Goal: Information Seeking & Learning: Learn about a topic

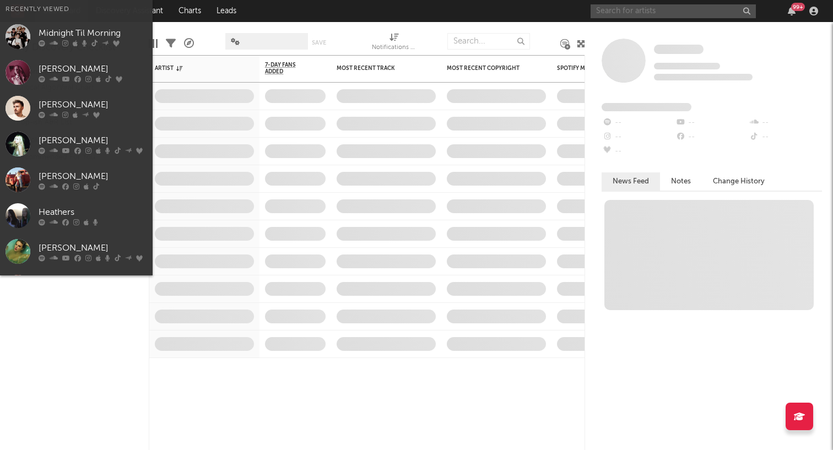
click at [614, 9] on input "text" at bounding box center [672, 11] width 165 height 14
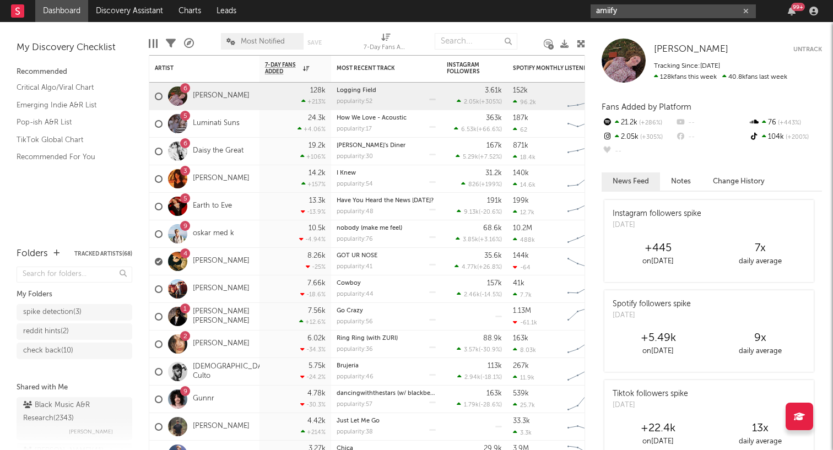
click at [623, 11] on input "amiify" at bounding box center [672, 11] width 165 height 14
type input "amiify"
click at [233, 97] on link "[PERSON_NAME]" at bounding box center [221, 95] width 57 height 9
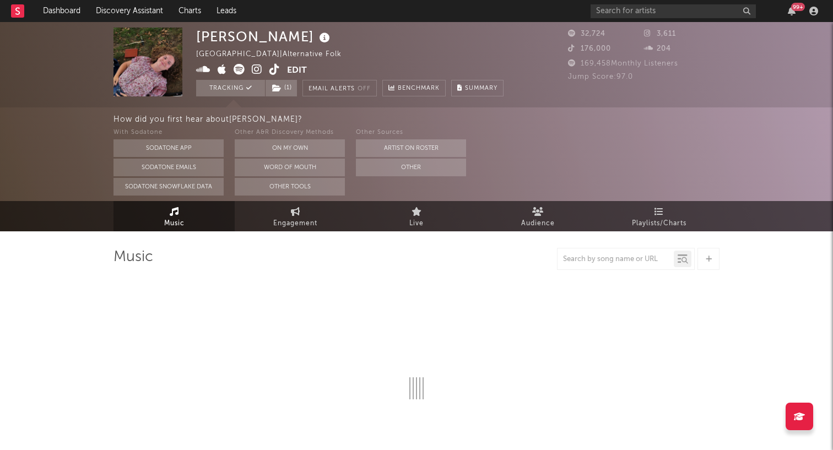
select select "1w"
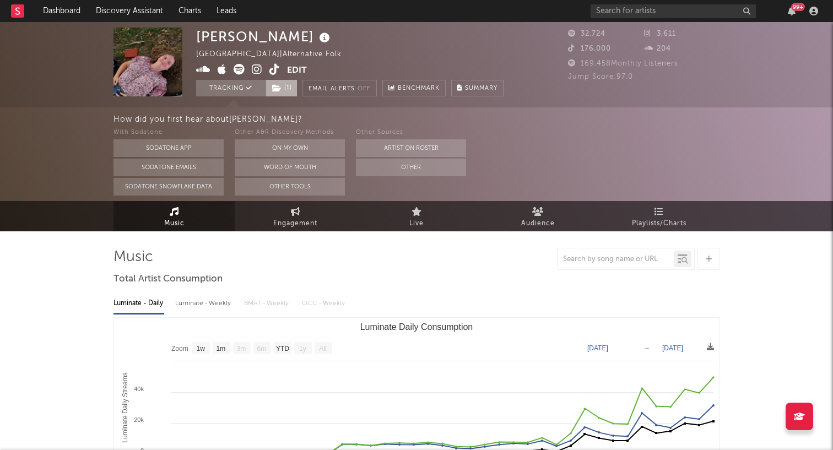
click at [291, 87] on span "( 1 )" at bounding box center [281, 88] width 32 height 17
click at [74, 8] on link "Dashboard" at bounding box center [61, 11] width 53 height 22
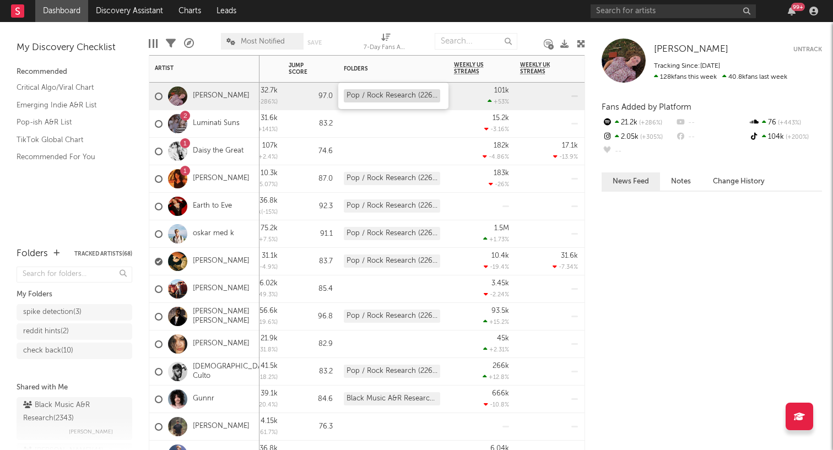
click at [406, 96] on div "Pop / Rock Research (2265)" at bounding box center [392, 95] width 96 height 13
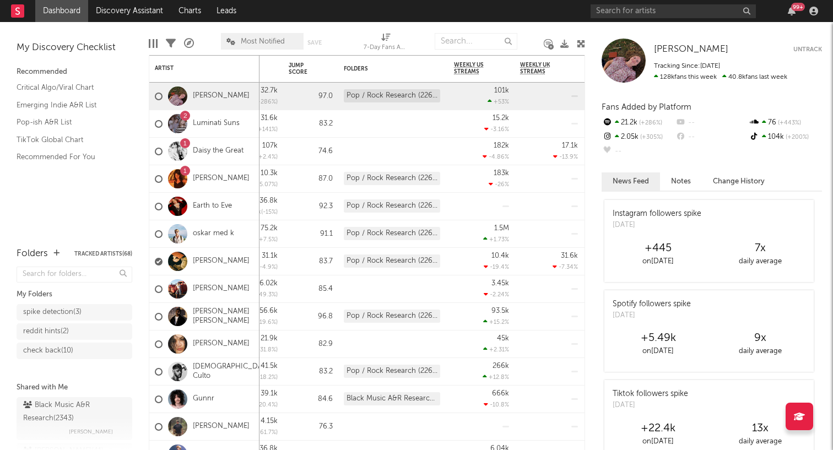
click at [670, 176] on button "Notes" at bounding box center [681, 181] width 42 height 18
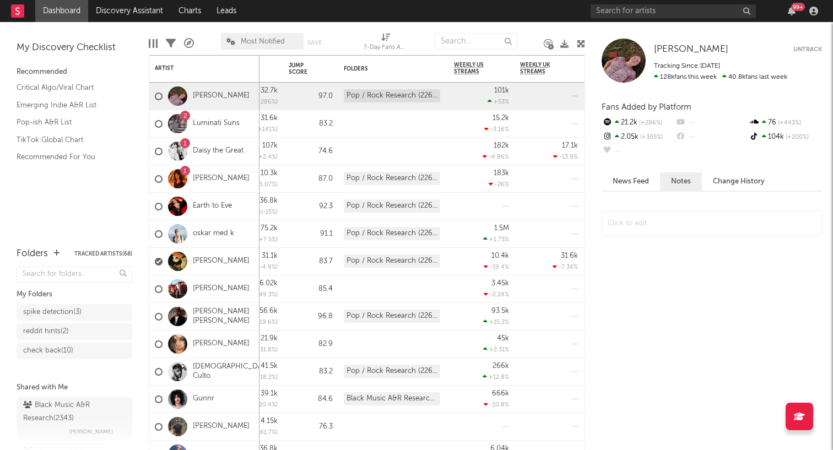
click at [716, 180] on button "Change History" at bounding box center [739, 181] width 74 height 18
click at [630, 182] on button "News Feed" at bounding box center [630, 181] width 58 height 18
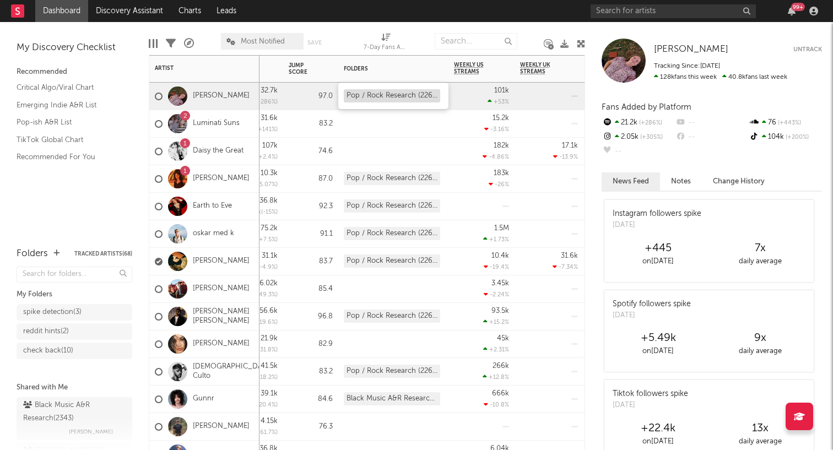
click at [417, 96] on div "Pop / Rock Research (2265)" at bounding box center [392, 95] width 96 height 13
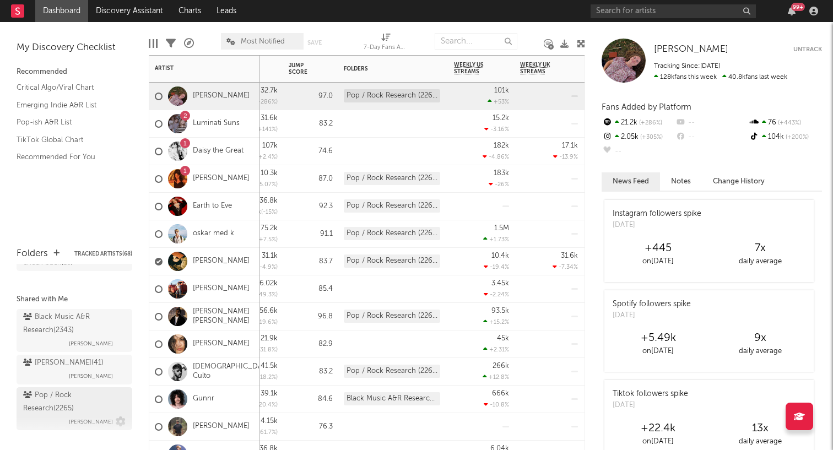
scroll to position [88, 0]
click at [51, 395] on div "Pop / Rock Research ( 2265 )" at bounding box center [73, 402] width 100 height 26
